Goal: Use online tool/utility: Utilize a website feature to perform a specific function

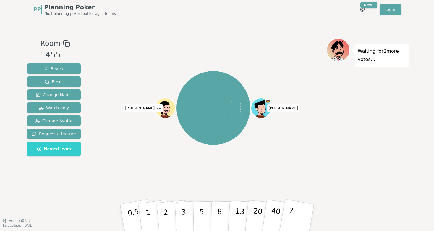
click at [165, 110] on icon at bounding box center [167, 110] width 10 height 3
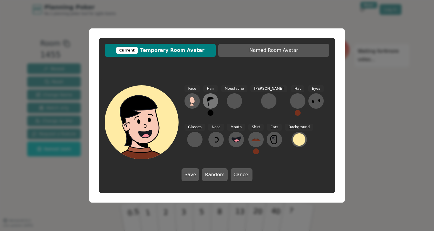
click at [212, 97] on icon at bounding box center [210, 101] width 7 height 9
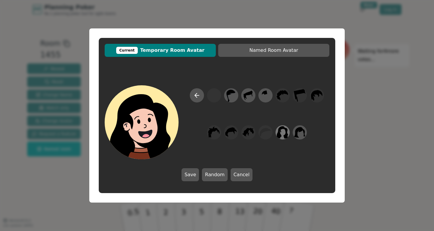
click at [279, 136] on icon at bounding box center [283, 132] width 12 height 12
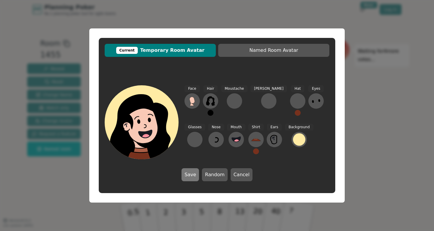
click at [189, 177] on button "Save" at bounding box center [190, 174] width 17 height 13
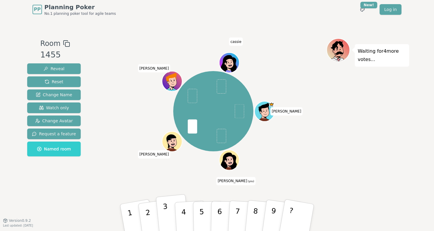
click at [166, 211] on p "3" at bounding box center [167, 218] width 8 height 32
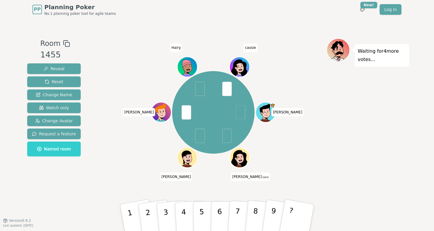
click at [353, 199] on div "Waiting for 4 more votes..." at bounding box center [368, 119] width 83 height 163
click at [183, 209] on p "4" at bounding box center [184, 218] width 7 height 32
click at [190, 212] on button "4" at bounding box center [191, 217] width 32 height 46
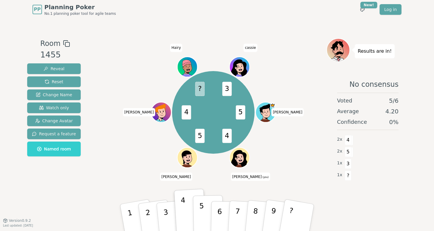
click at [204, 214] on button "5" at bounding box center [208, 217] width 30 height 45
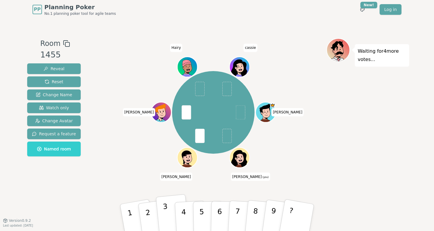
click at [165, 214] on p "3" at bounding box center [167, 218] width 8 height 32
click at [170, 214] on button "3" at bounding box center [173, 217] width 34 height 47
